Goal: Task Accomplishment & Management: Manage account settings

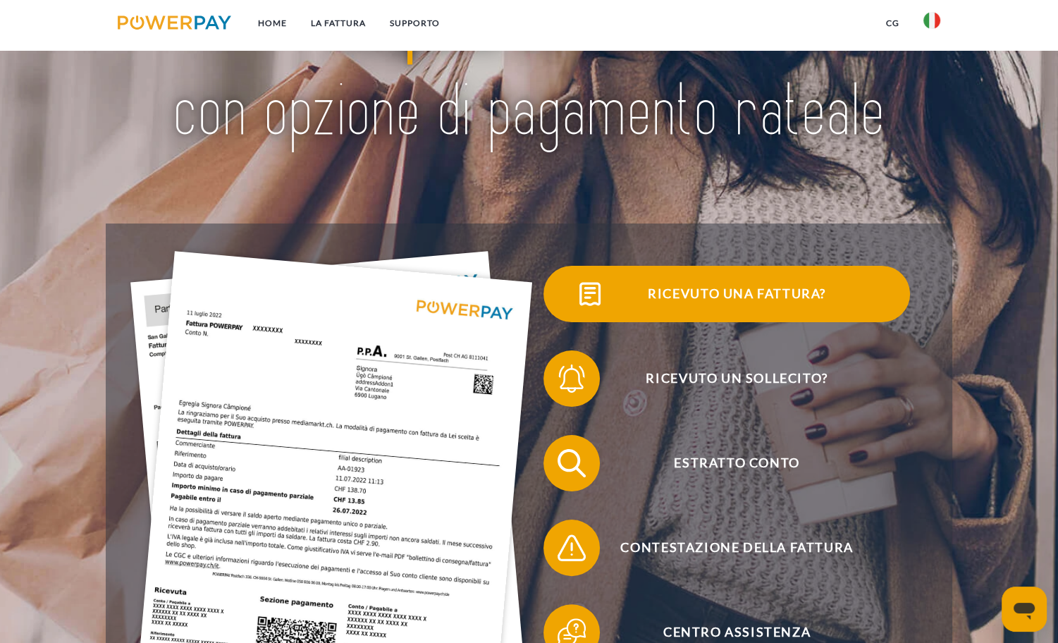
scroll to position [141, 0]
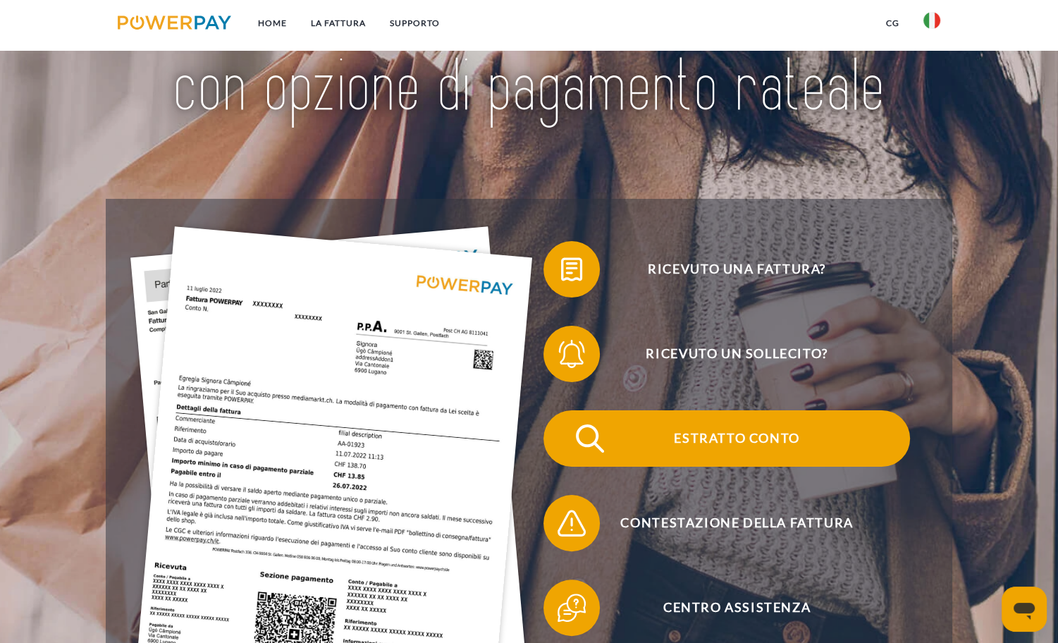
click at [734, 428] on span "Estratto conto" at bounding box center [737, 438] width 346 height 56
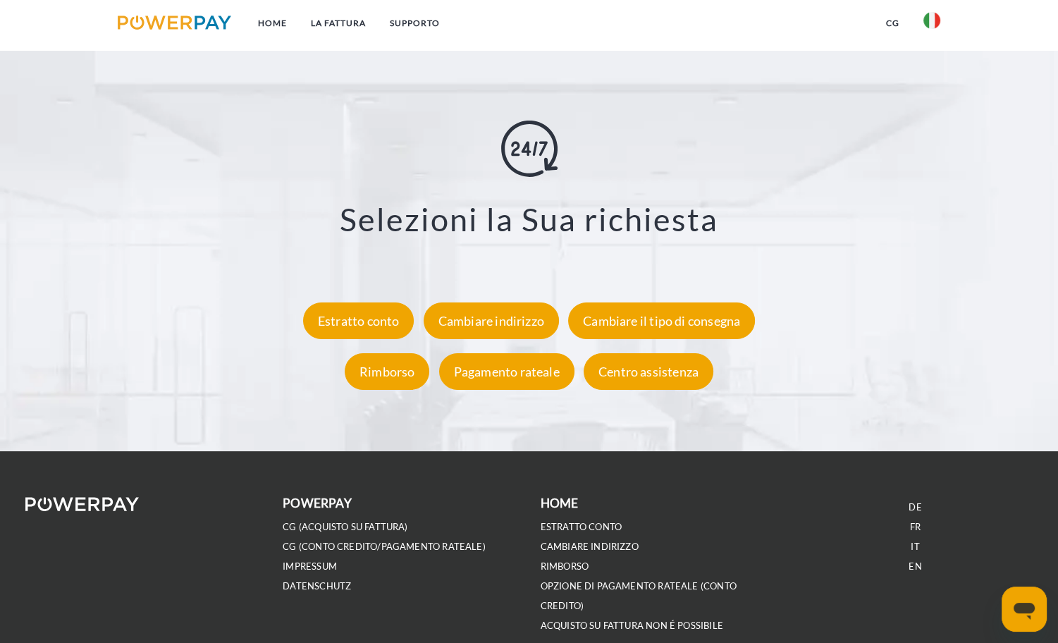
scroll to position [2538, 0]
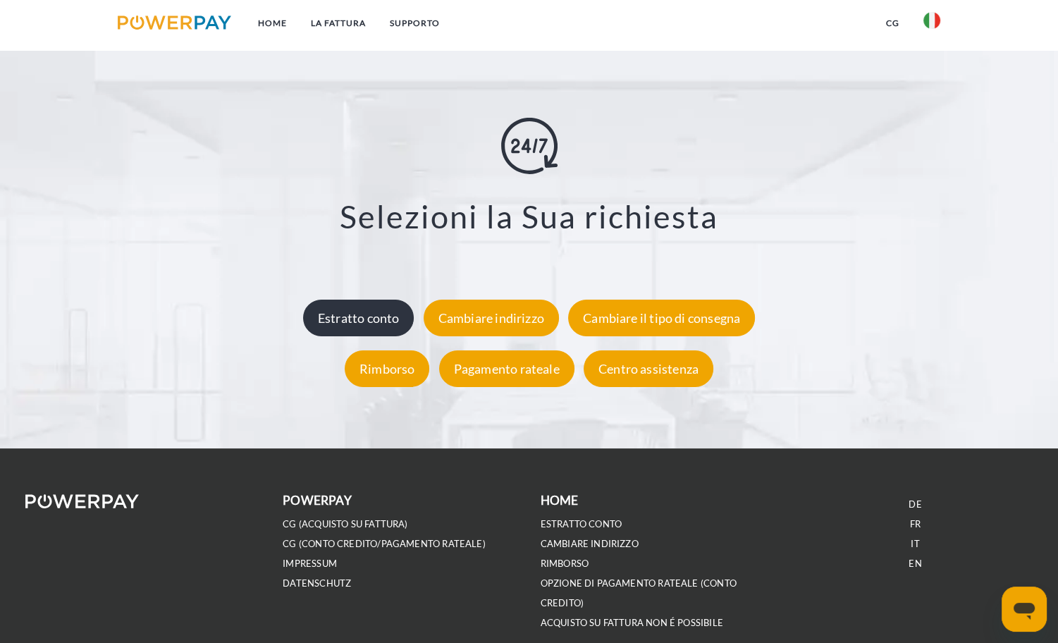
click at [385, 324] on div "Estratto conto" at bounding box center [358, 317] width 111 height 37
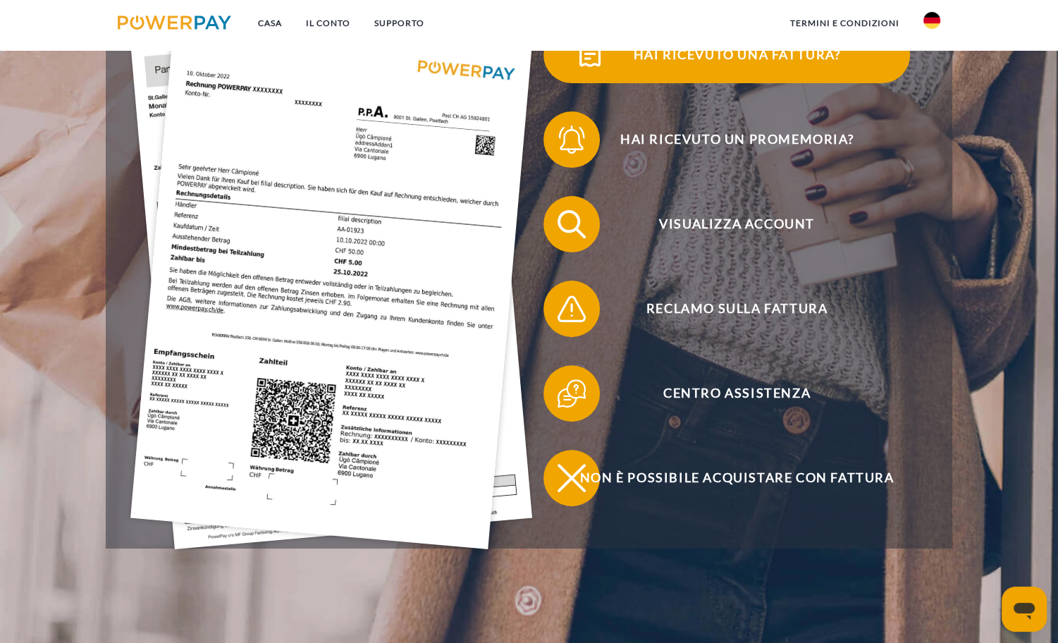
scroll to position [423, 0]
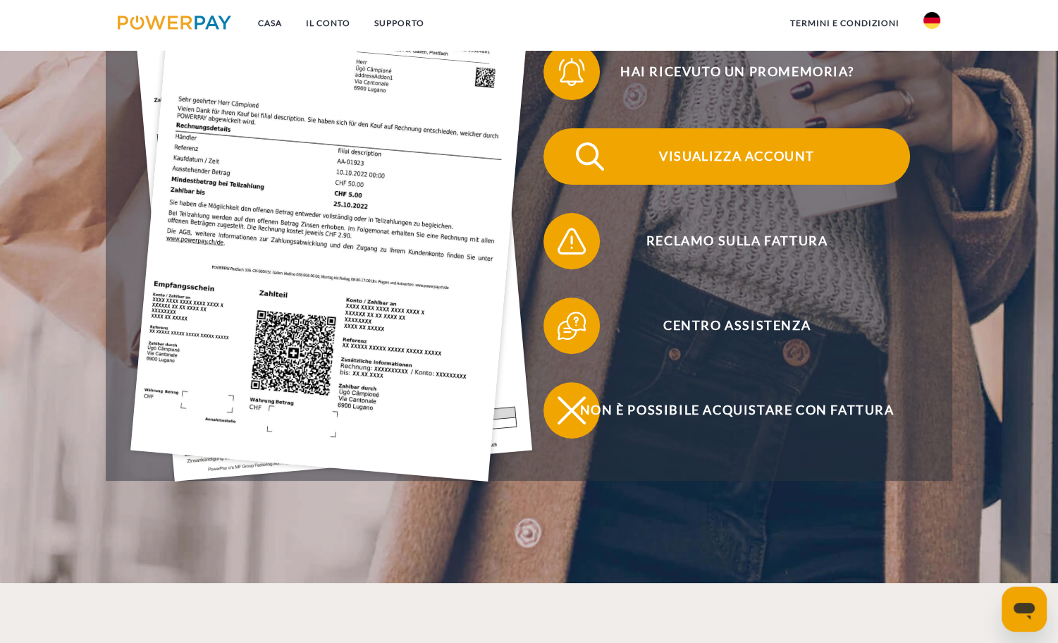
click at [808, 144] on span "Visualizza account" at bounding box center [737, 156] width 346 height 56
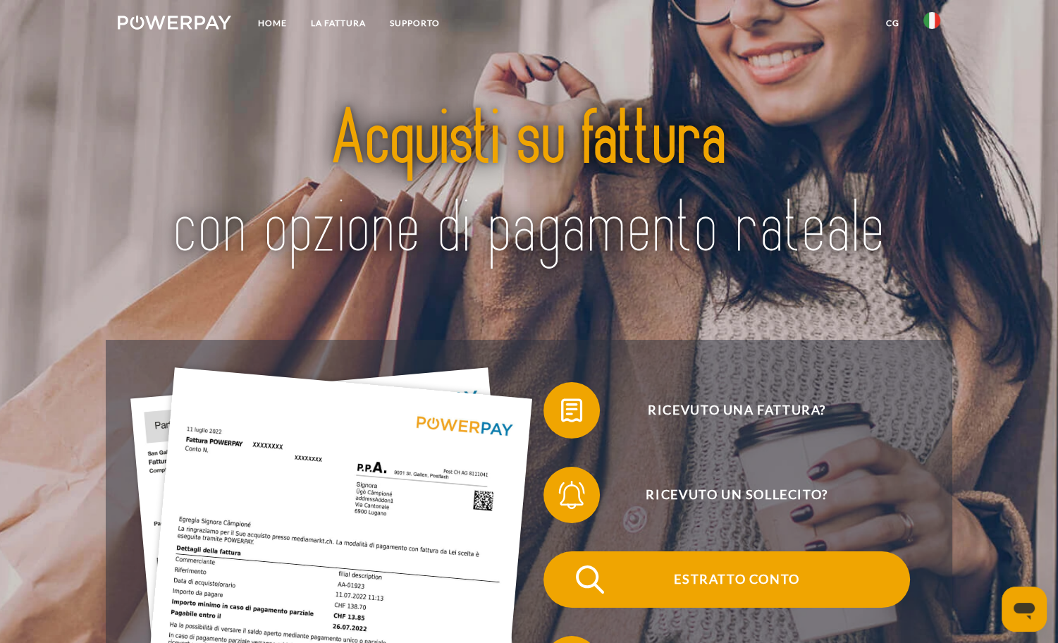
click at [723, 577] on span "Estratto conto" at bounding box center [737, 579] width 346 height 56
